Goal: Task Accomplishment & Management: Complete application form

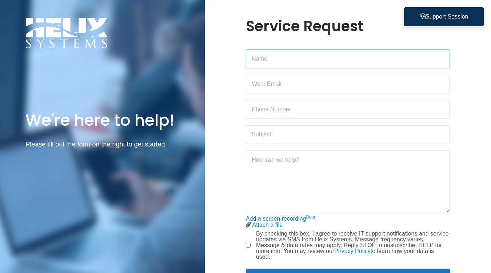
click at [295, 67] on input "text" at bounding box center [348, 58] width 204 height 19
type input "[PERSON_NAME]"
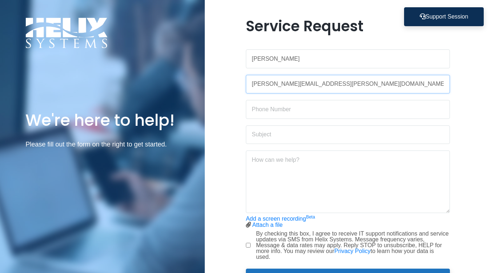
type input "[PERSON_NAME][EMAIL_ADDRESS][PERSON_NAME][DOMAIN_NAME]"
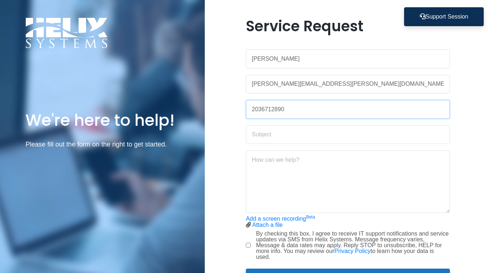
type input "2036712890"
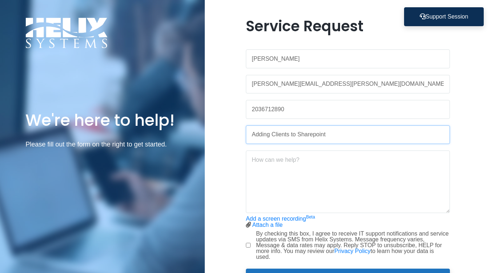
type input "Adding Clients to Sharepoint"
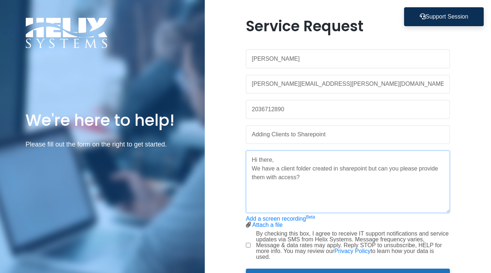
click at [320, 189] on textarea "Hi there, We have a client folder created in sharepoint but can you please prov…" at bounding box center [348, 182] width 204 height 63
paste textarea "[EMAIL_ADDRESS][DOMAIN_NAME] [EMAIL_ADDRESS][DOMAIN_NAME]"
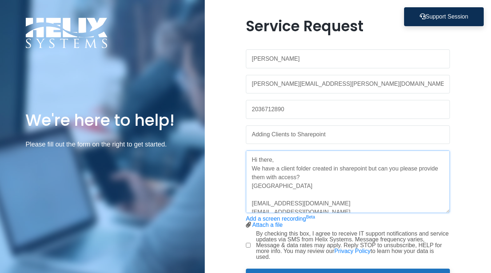
scroll to position [11, 0]
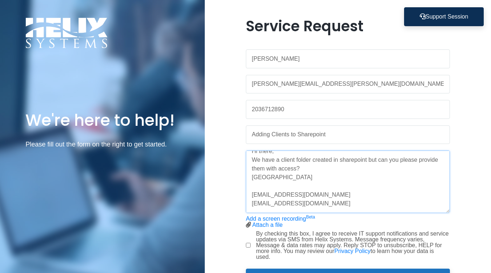
click at [252, 192] on textarea "Hi there, We have a client folder created in sharepoint but can you please prov…" at bounding box center [348, 182] width 204 height 63
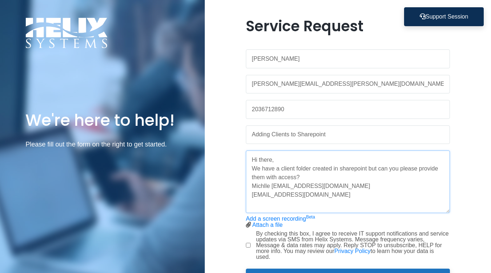
scroll to position [9, 0]
click at [252, 190] on textarea "Hi there, We have a client folder created in sharepoint but can you please prov…" at bounding box center [348, 182] width 204 height 63
click at [320, 200] on textarea "Hi there, We have a client folder created in sharepoint but can you please prov…" at bounding box center [348, 182] width 204 height 63
type textarea "Hi there, We have a client folder created in sharepoint but can you please prov…"
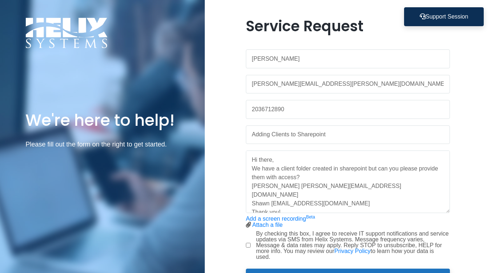
click at [249, 247] on input "By checking this box, I agree to receive IT support notifications and service u…" at bounding box center [248, 245] width 5 height 5
checkbox input "true"
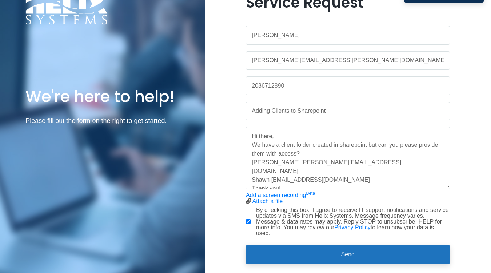
scroll to position [36, 0]
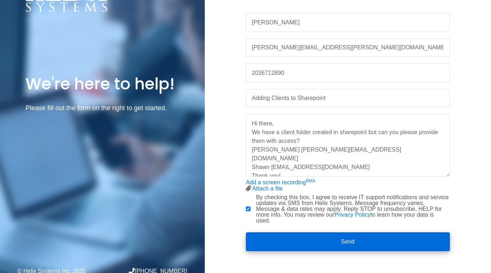
click at [304, 234] on button "Send" at bounding box center [348, 241] width 204 height 19
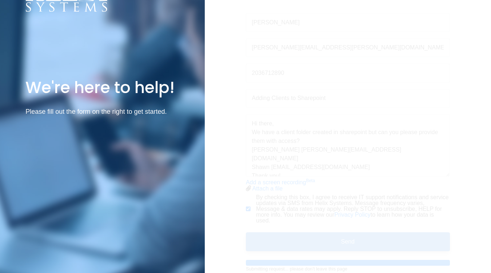
scroll to position [0, 0]
